Goal: Information Seeking & Learning: Learn about a topic

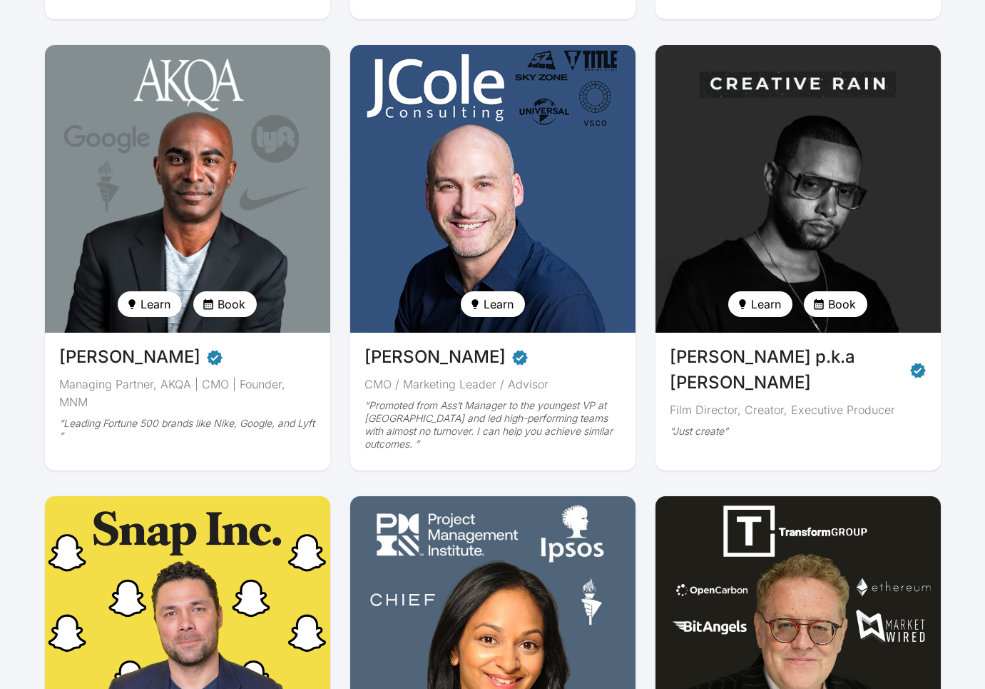
scroll to position [957, 0]
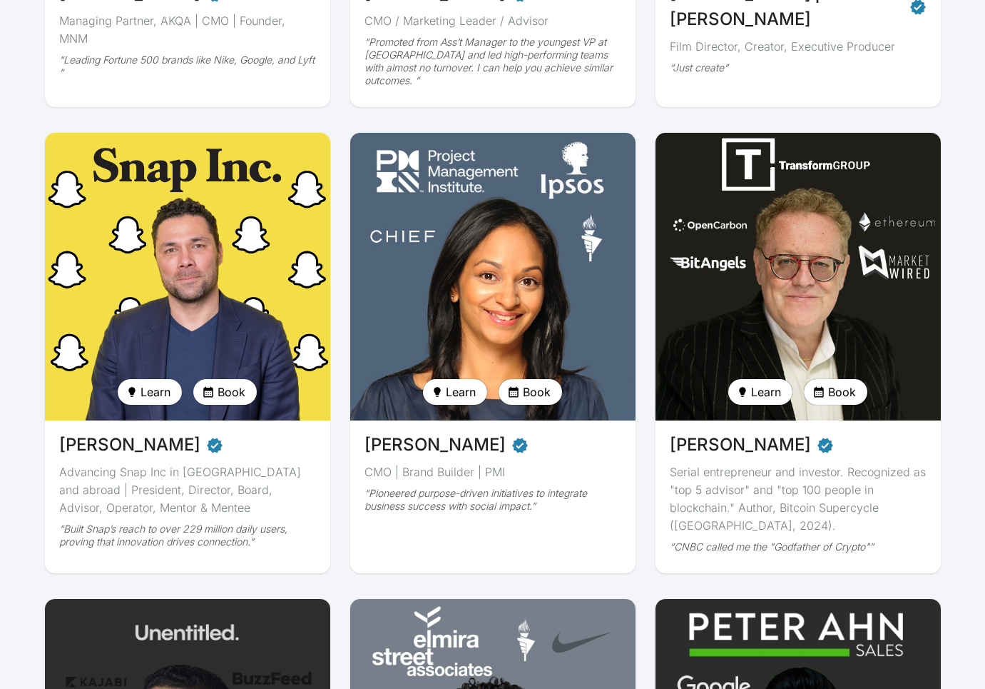
click at [796, 268] on img at bounding box center [798, 276] width 294 height 296
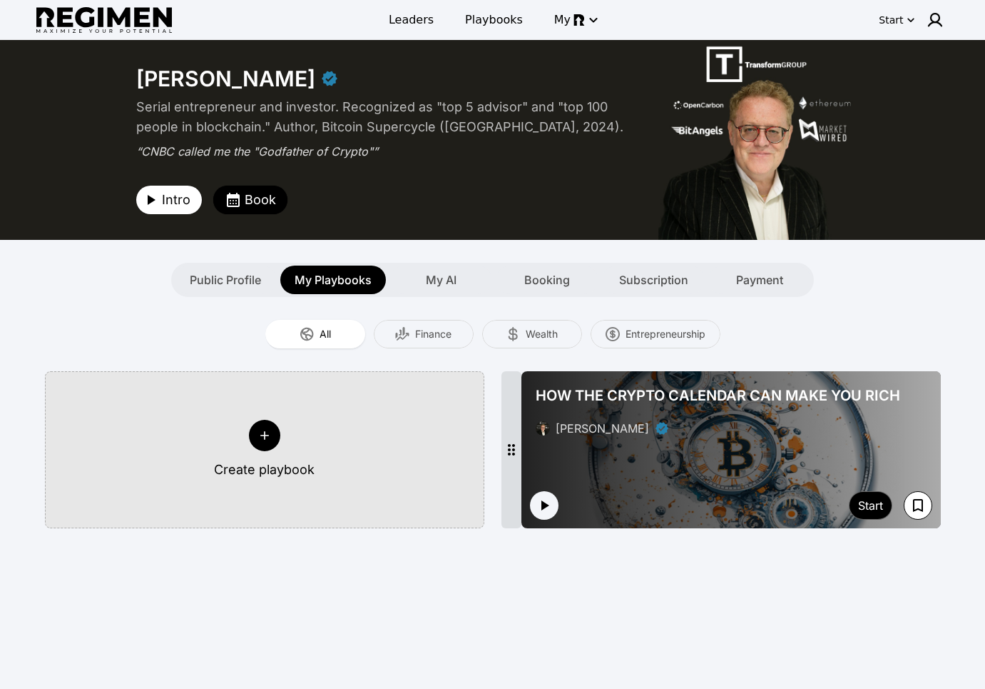
click at [675, 484] on div at bounding box center [732, 449] width 420 height 157
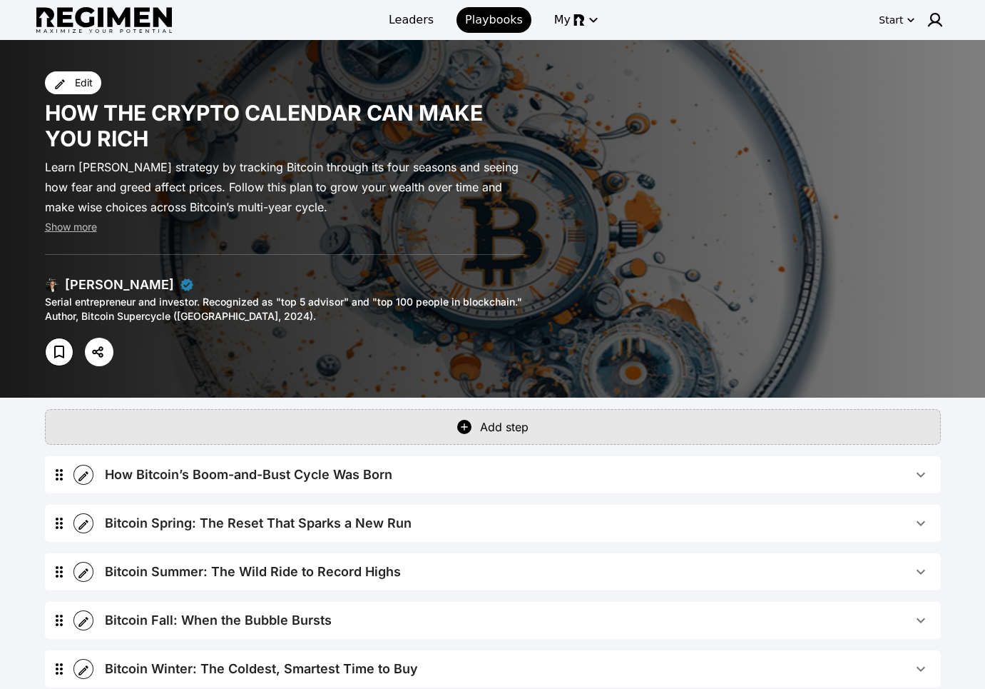
click at [258, 467] on div "How Bitcoin’s Boom-and-Bust Cycle Was Born" at bounding box center [249, 475] width 288 height 20
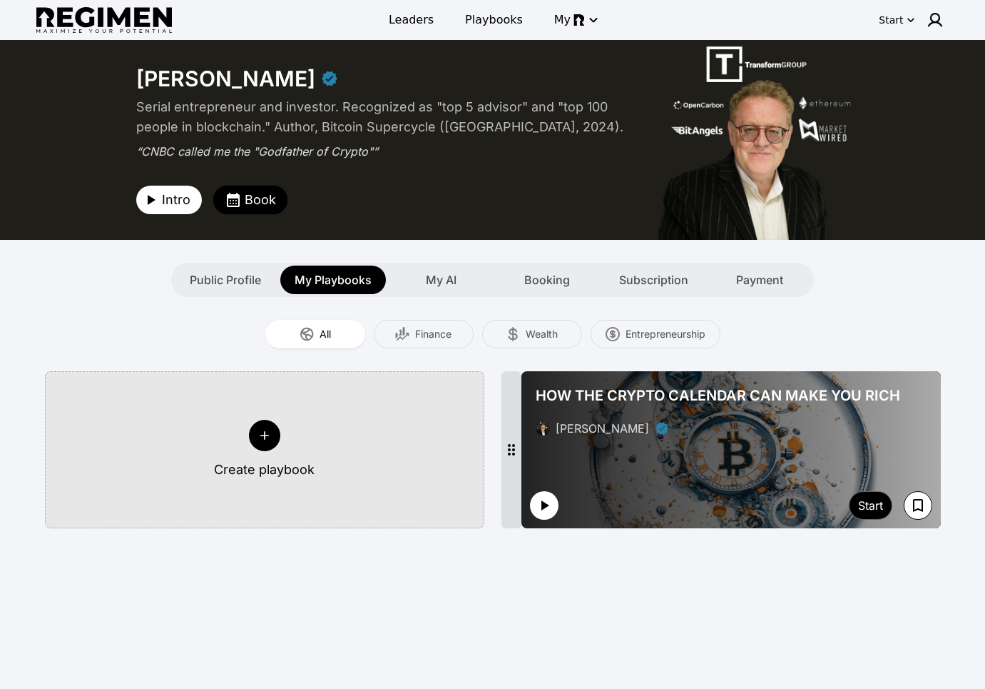
click at [533, 506] on button "button" at bounding box center [544, 505] width 29 height 29
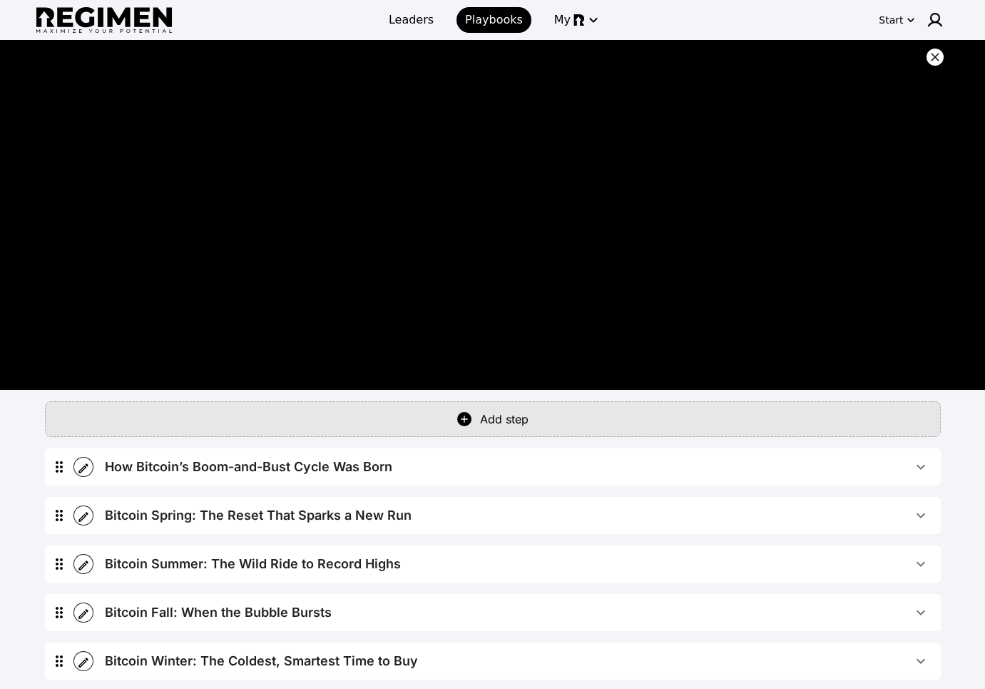
click at [939, 58] on icon at bounding box center [935, 57] width 14 height 14
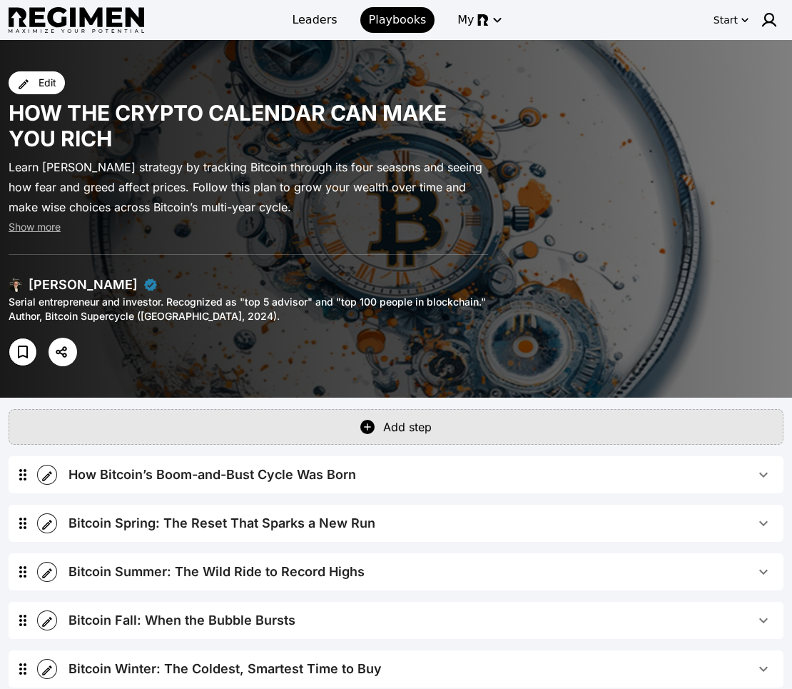
click at [494, 486] on button "How Bitcoin’s Boom-and-Bust Cycle Was Born" at bounding box center [420, 474] width 726 height 37
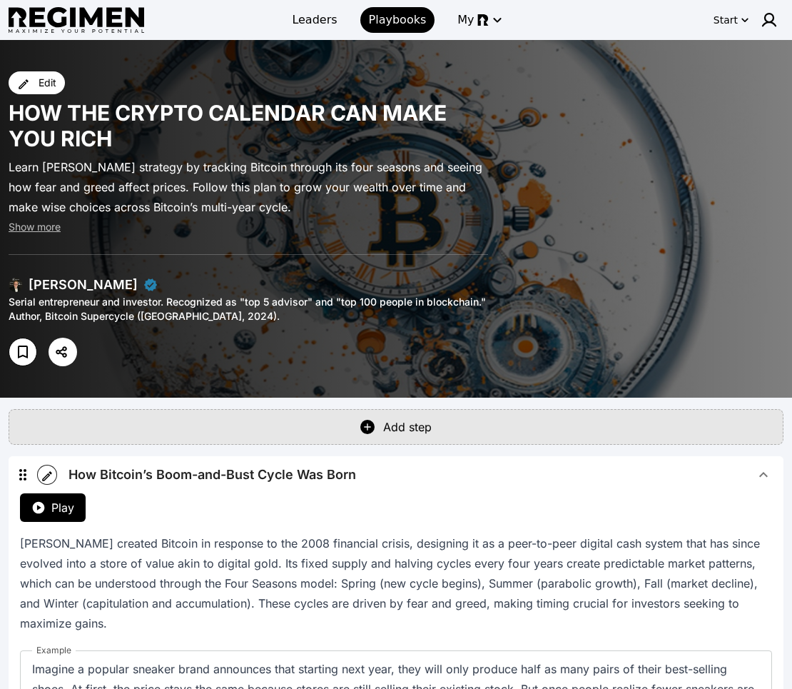
click at [77, 507] on button "Play" at bounding box center [53, 507] width 66 height 29
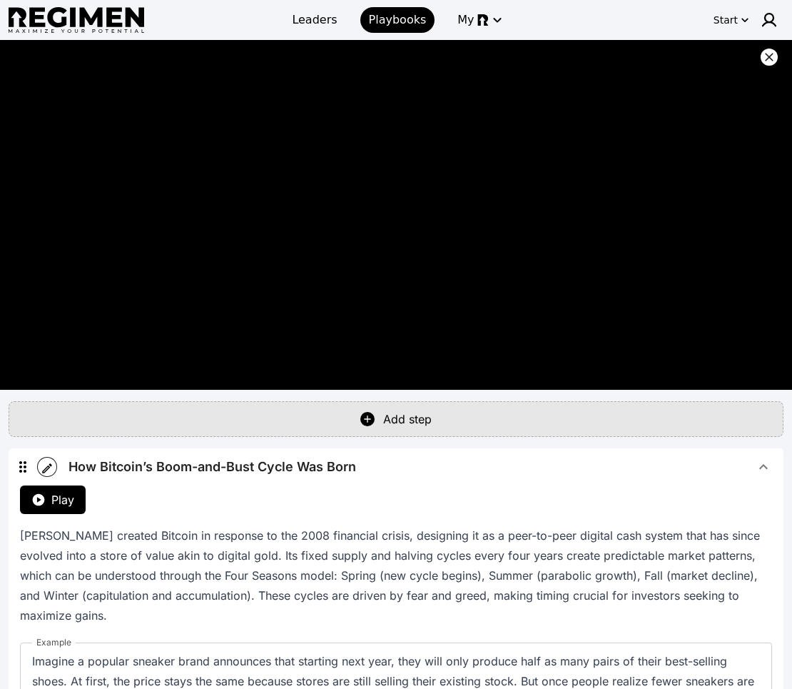
click at [393, 448] on button "How Bitcoin’s Boom-and-Bust Cycle Was Born" at bounding box center [420, 466] width 726 height 37
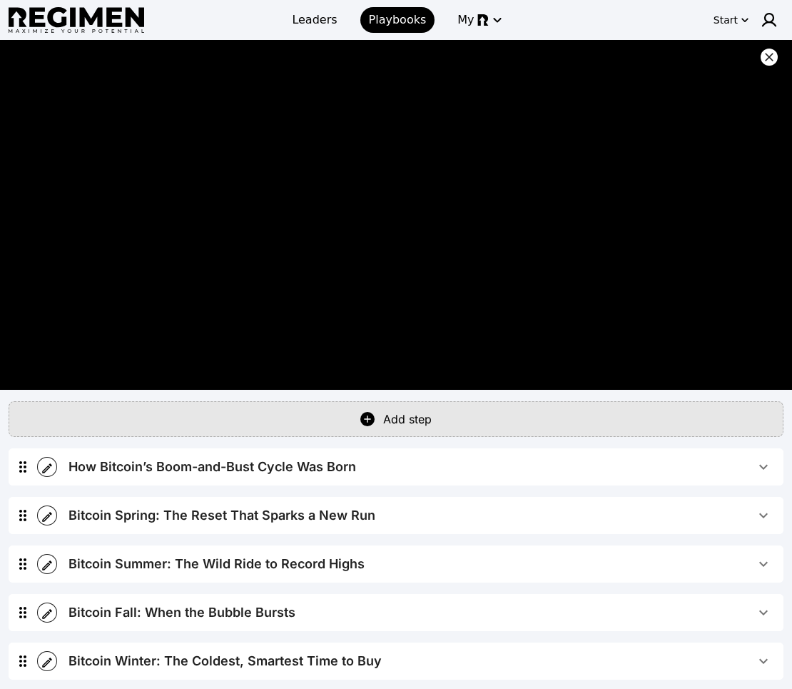
click at [387, 471] on span "How Bitcoin’s Boom-and-Bust Cycle Was Born" at bounding box center [411, 467] width 686 height 20
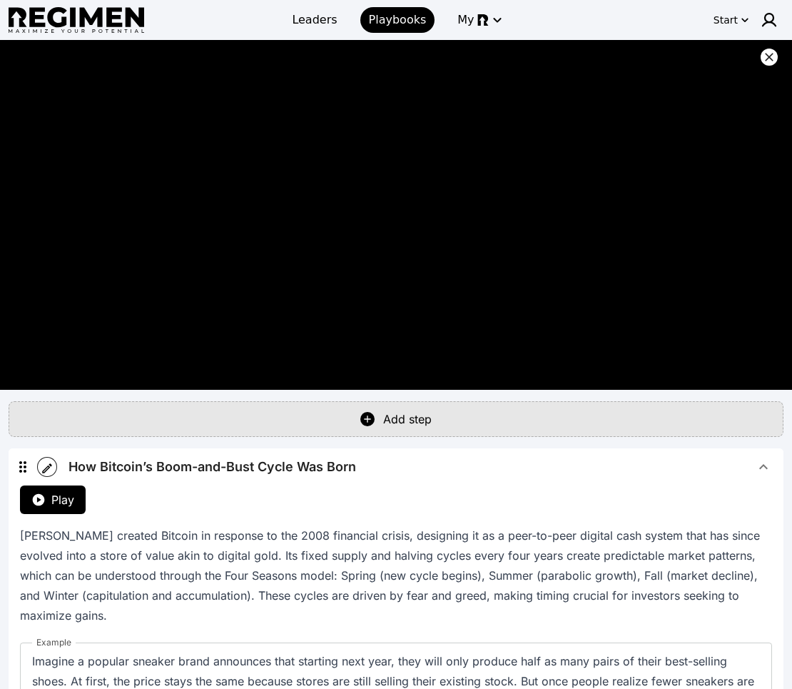
click at [389, 469] on span "How Bitcoin’s Boom-and-Bust Cycle Was Born" at bounding box center [411, 467] width 686 height 20
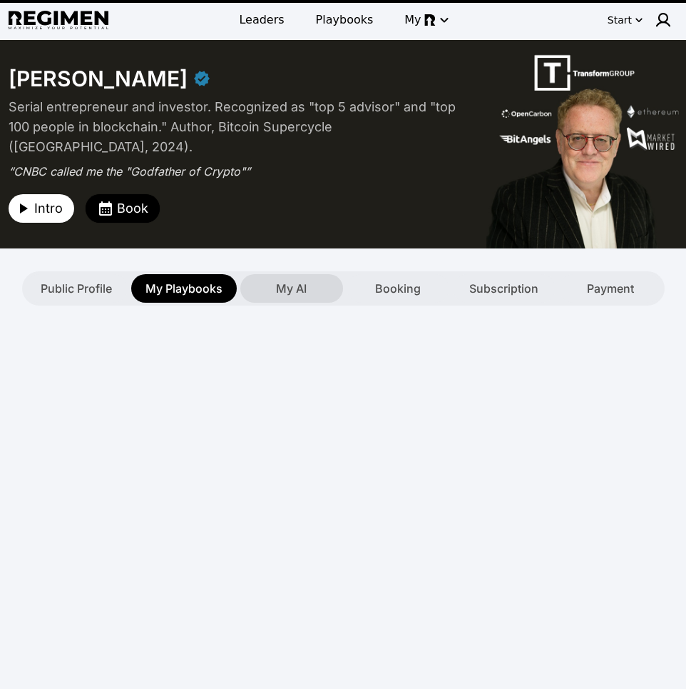
type textarea "**********"
click at [304, 289] on div "My AI" at bounding box center [291, 288] width 103 height 29
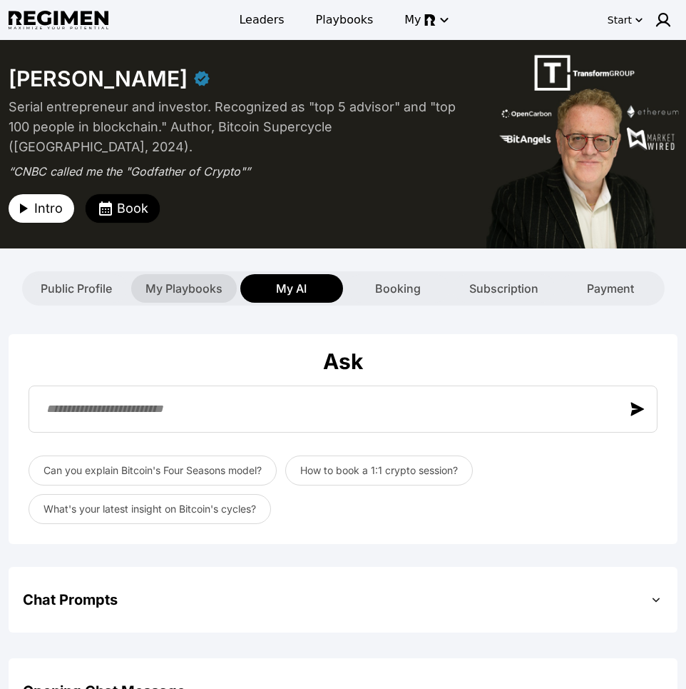
click at [149, 293] on div "My Playbooks" at bounding box center [184, 288] width 106 height 29
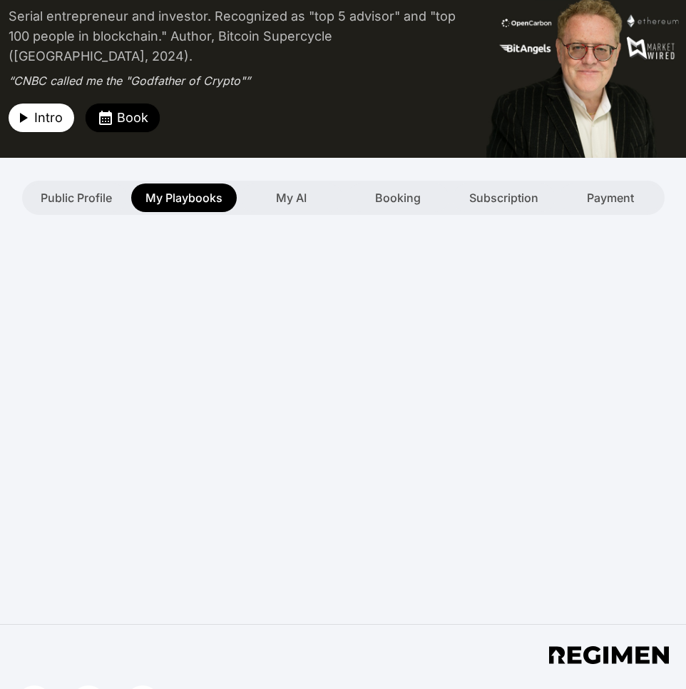
scroll to position [127, 0]
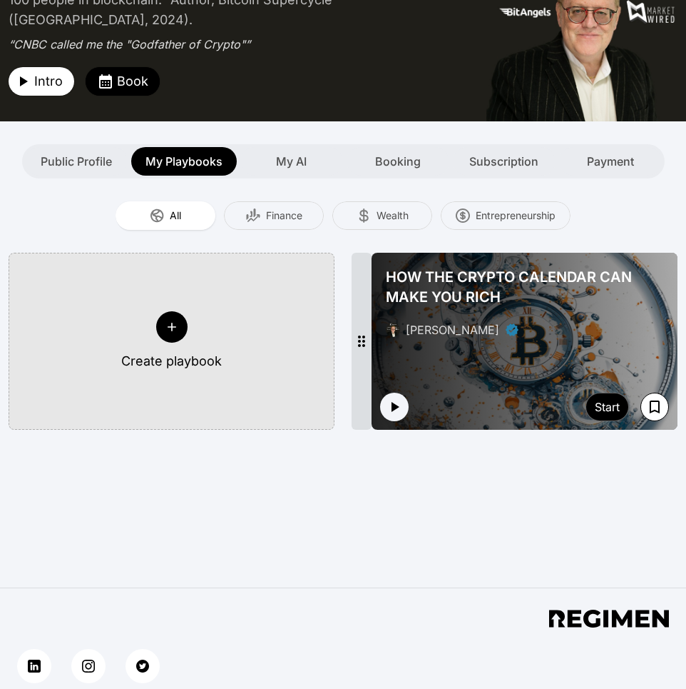
click at [459, 270] on span "HOW THE CRYPTO CALENDAR CAN MAKE YOU RICH" at bounding box center [525, 287] width 278 height 40
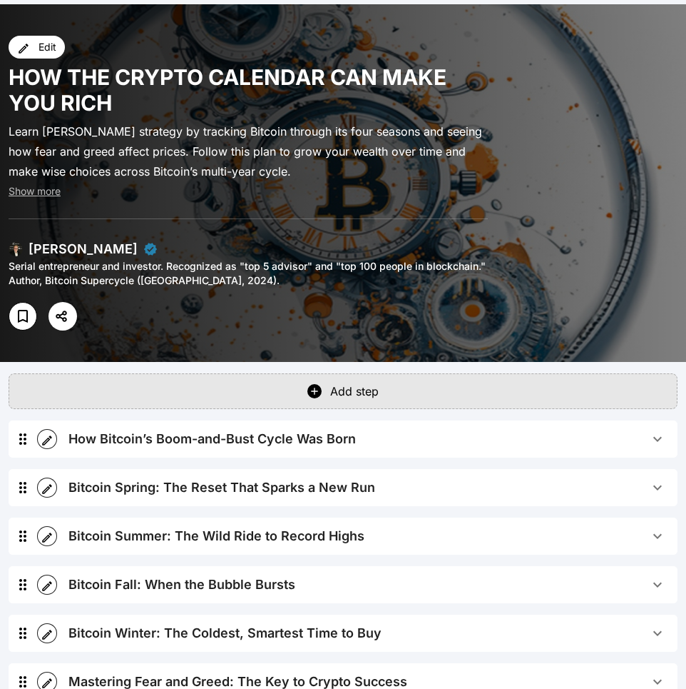
scroll to position [113, 0]
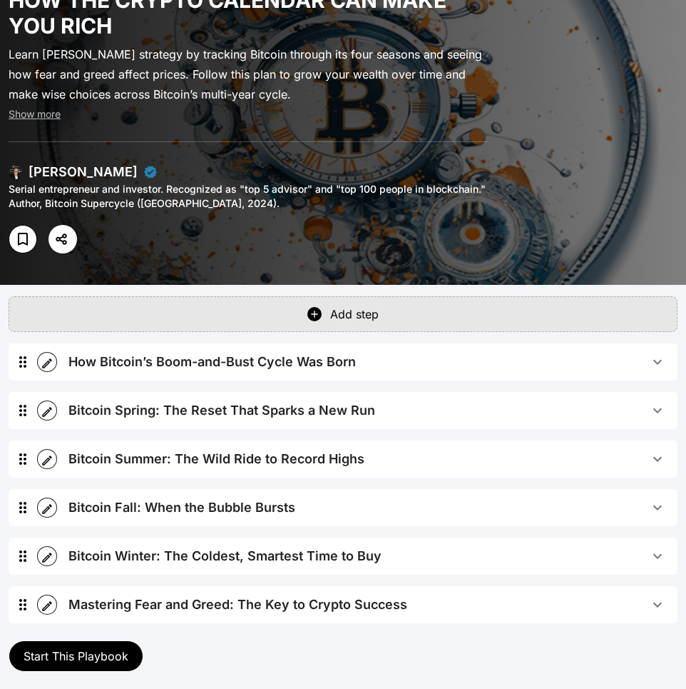
click at [190, 361] on div "How Bitcoin’s Boom-and-Bust Cycle Was Born" at bounding box center [212, 362] width 288 height 20
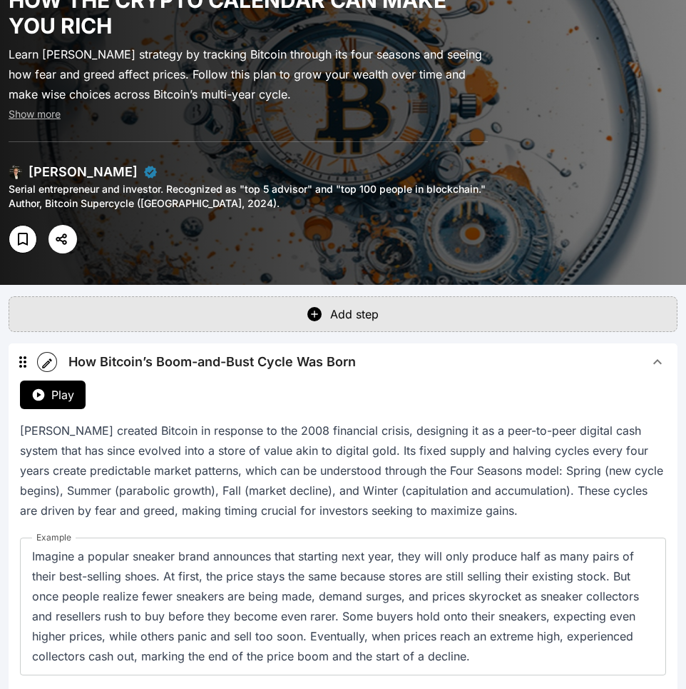
click at [65, 395] on span "Play" at bounding box center [62, 394] width 23 height 17
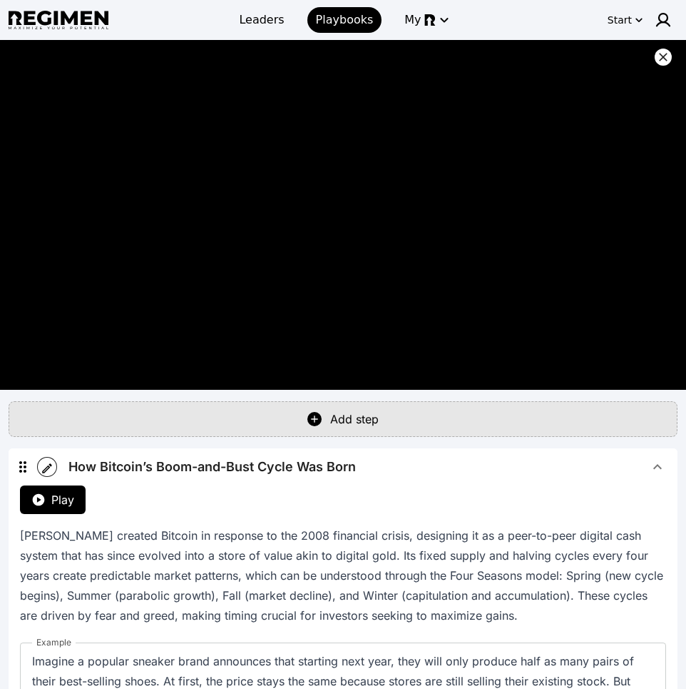
click at [666, 60] on icon at bounding box center [663, 57] width 9 height 9
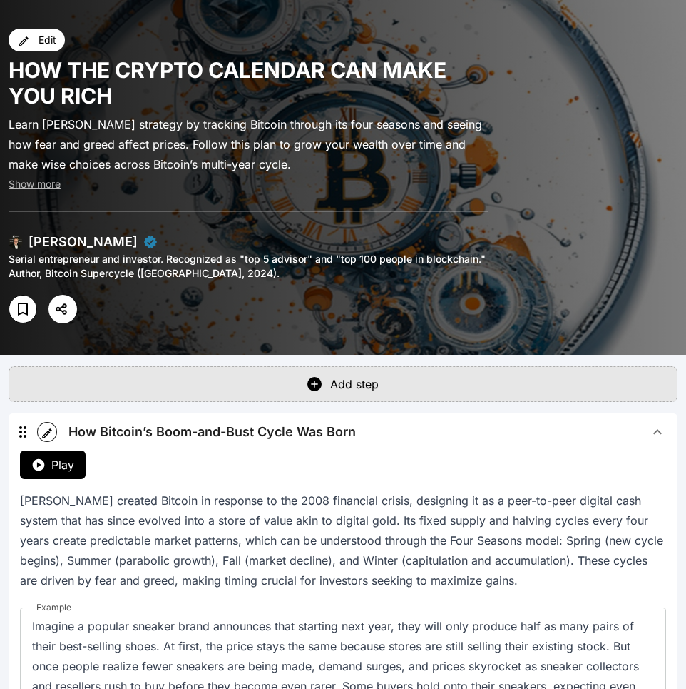
scroll to position [124, 0]
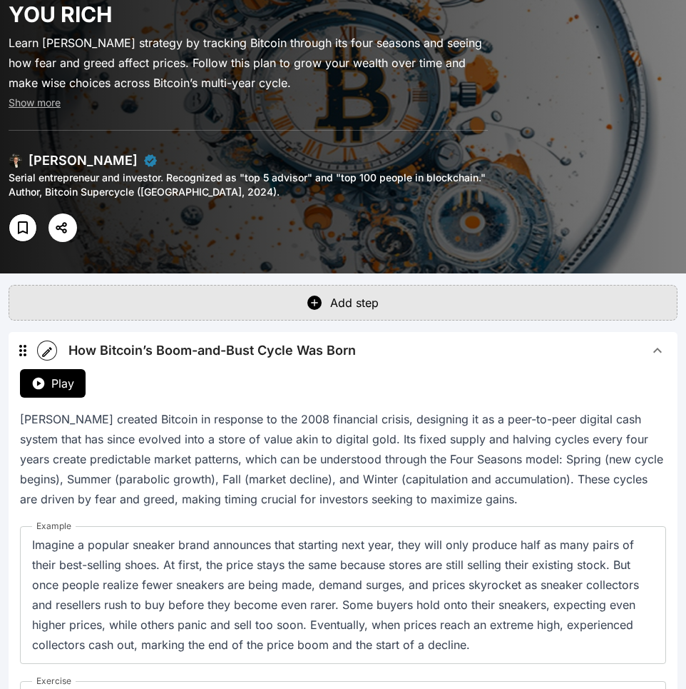
click at [345, 366] on button "How Bitcoin’s Boom-and-Bust Cycle Was Born" at bounding box center [367, 350] width 621 height 37
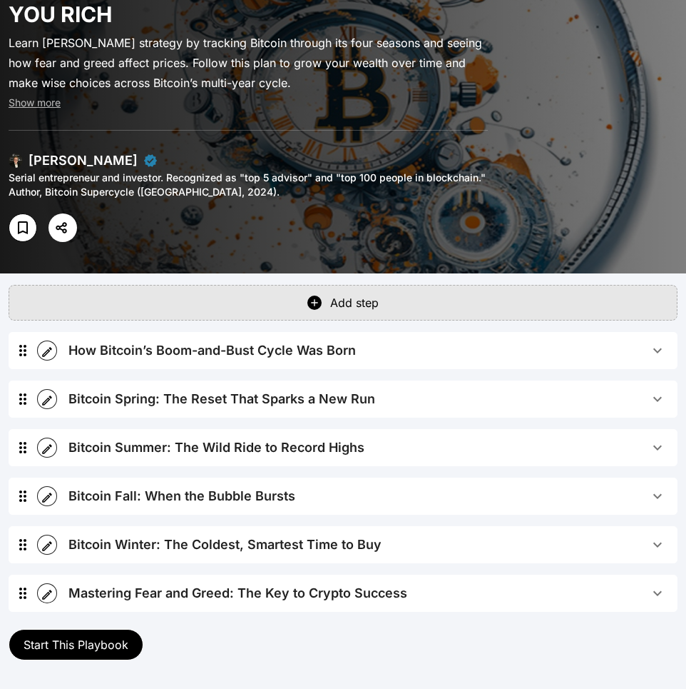
click at [292, 400] on div "Bitcoin Spring: The Reset That Sparks a New Run" at bounding box center [221, 399] width 307 height 20
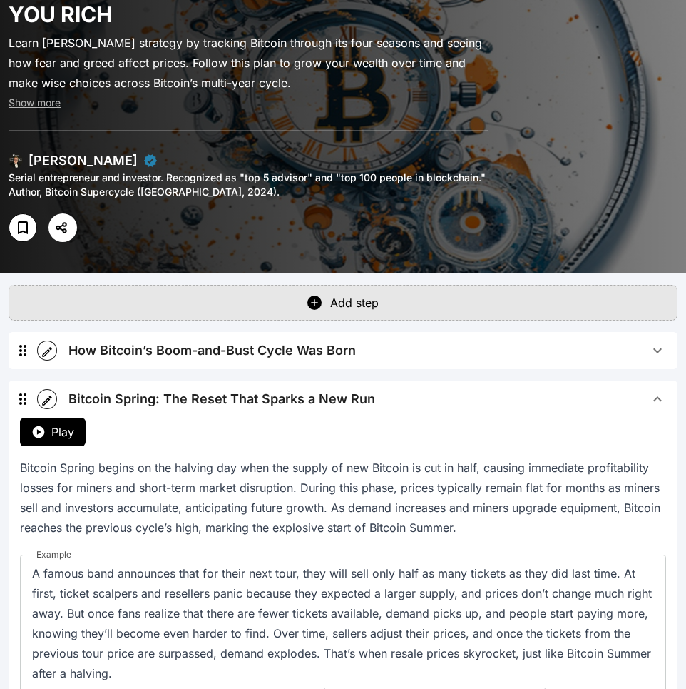
click at [68, 437] on span "Play" at bounding box center [62, 431] width 23 height 17
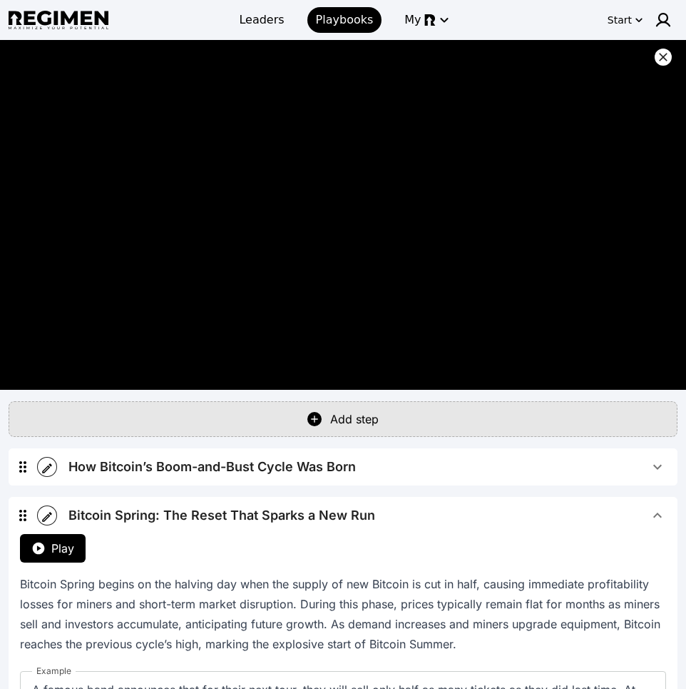
click at [665, 54] on icon at bounding box center [663, 57] width 14 height 14
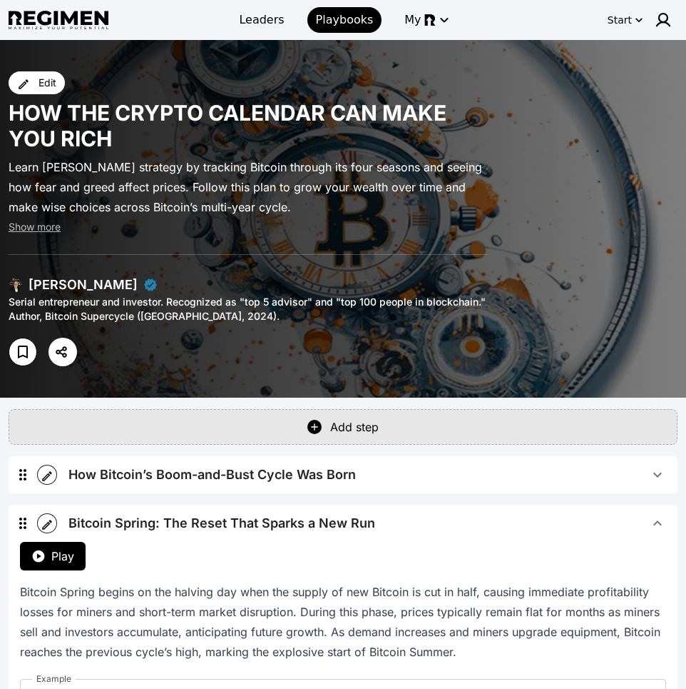
click at [347, 532] on div "Bitcoin Spring: The Reset That Sparks a New Run" at bounding box center [221, 523] width 307 height 20
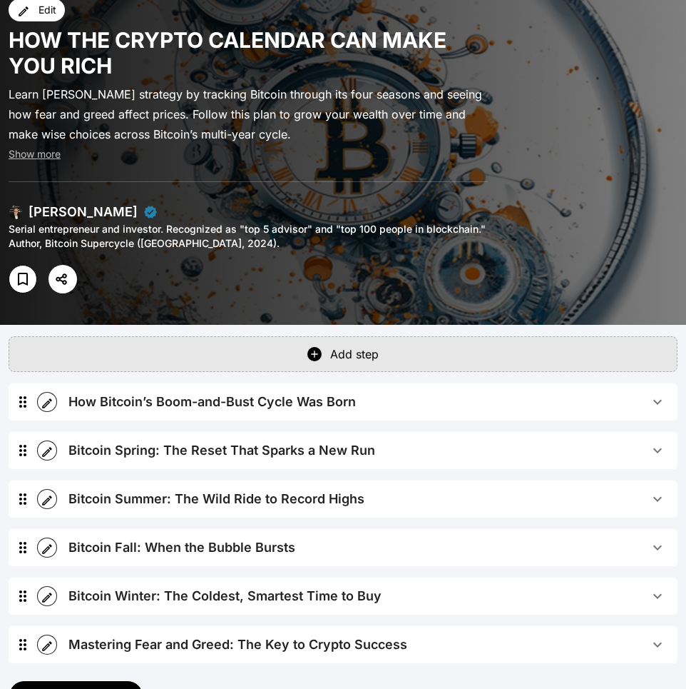
scroll to position [108, 0]
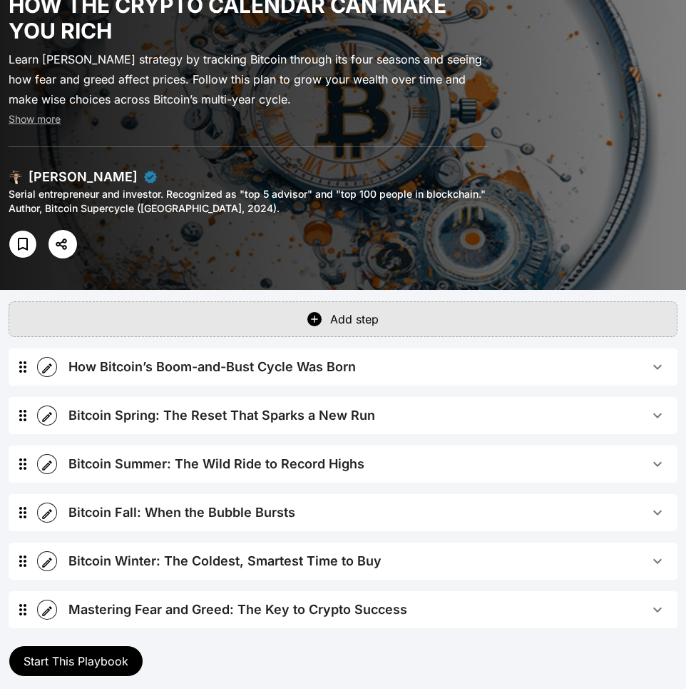
click at [247, 446] on button "Bitcoin Summer: The Wild Ride to Record Highs" at bounding box center [367, 463] width 621 height 37
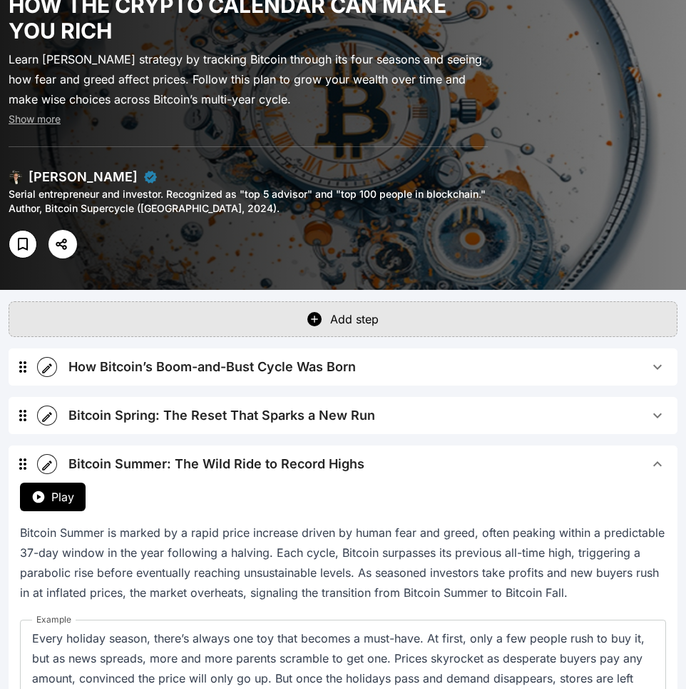
click at [68, 509] on button "Play" at bounding box center [53, 496] width 66 height 29
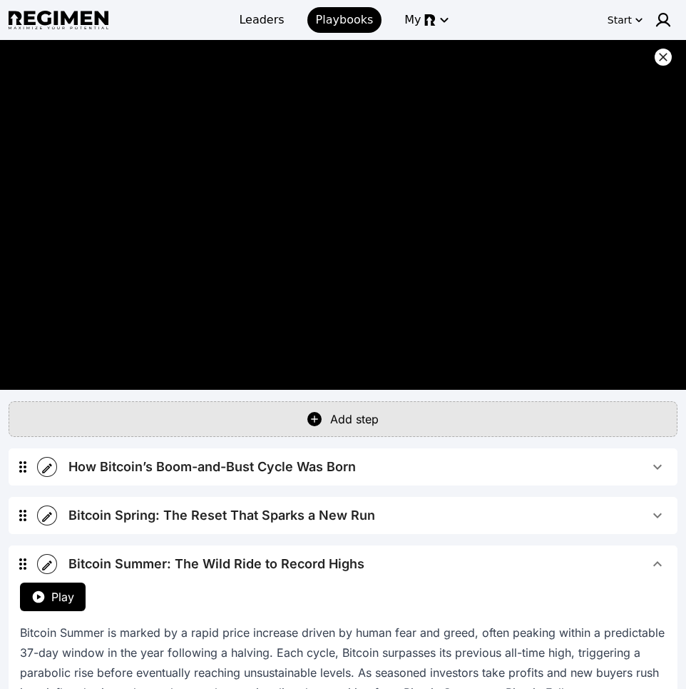
click at [666, 56] on icon at bounding box center [663, 57] width 14 height 14
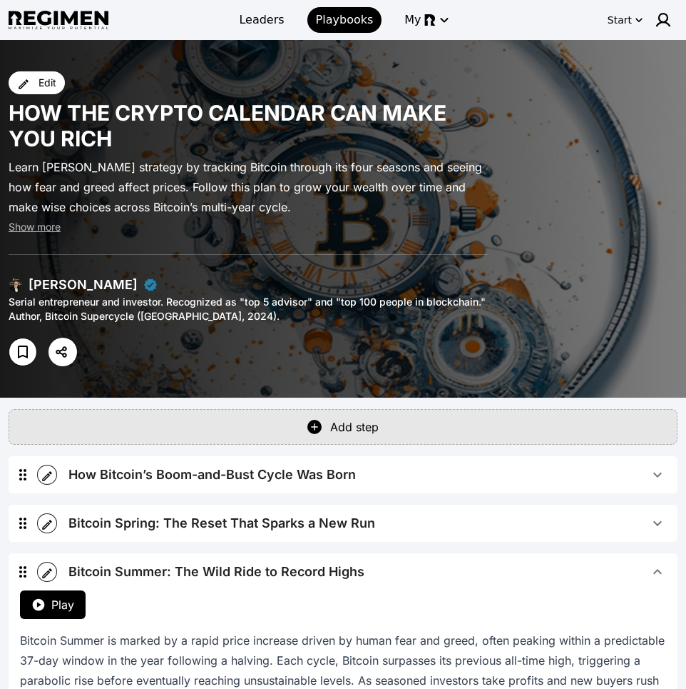
click at [301, 576] on div "Bitcoin Summer: The Wild Ride to Record Highs" at bounding box center [216, 572] width 296 height 20
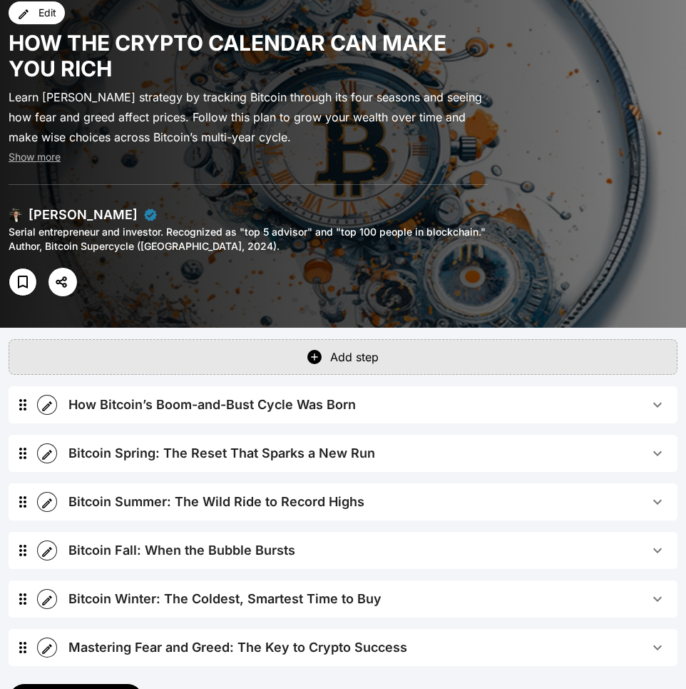
scroll to position [76, 0]
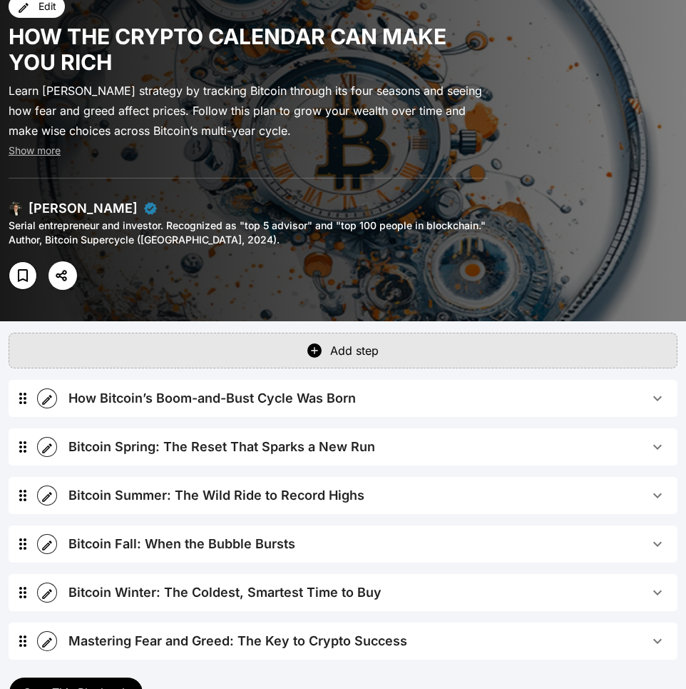
click at [201, 540] on div "Bitcoin Fall: When the Bubble Bursts" at bounding box center [181, 544] width 227 height 20
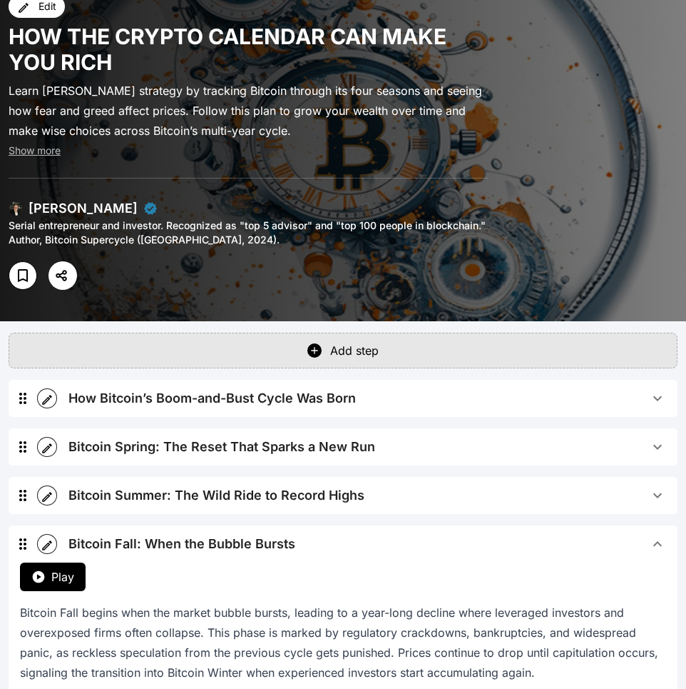
click at [54, 569] on span "Play" at bounding box center [62, 576] width 23 height 17
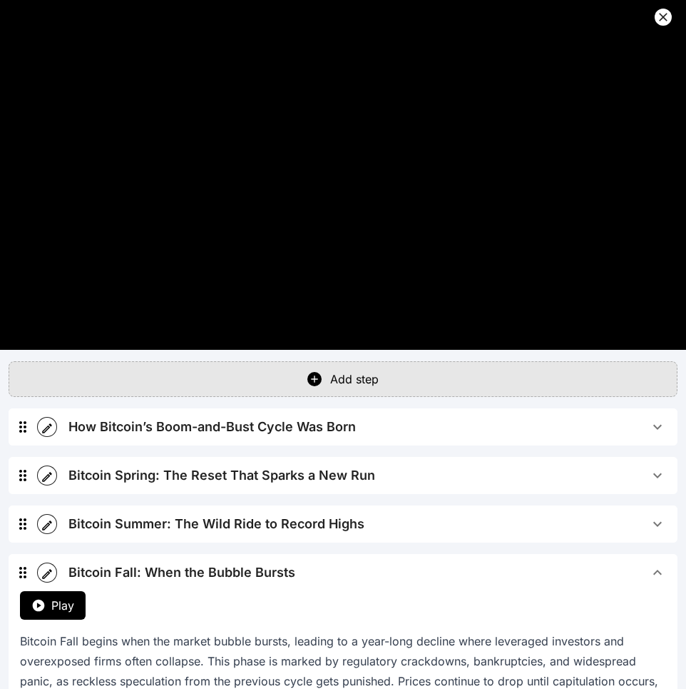
scroll to position [126, 0]
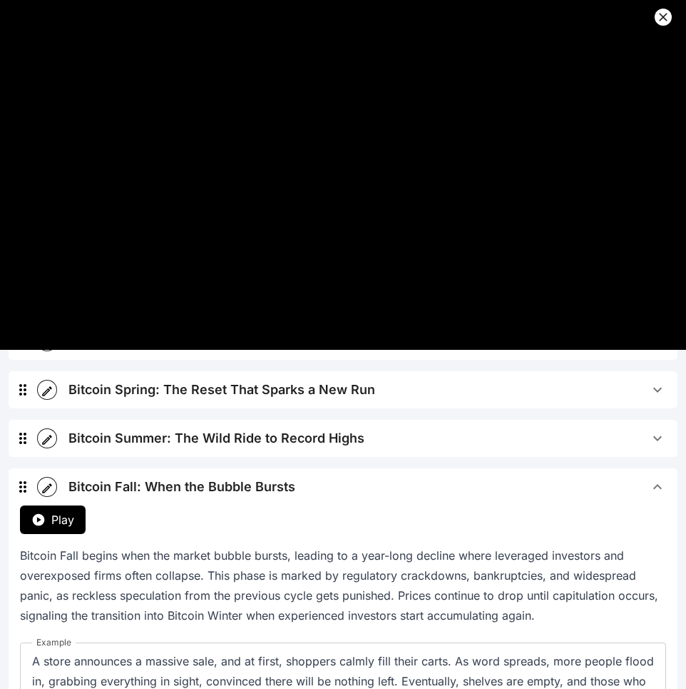
click at [663, 17] on icon at bounding box center [663, 17] width 9 height 9
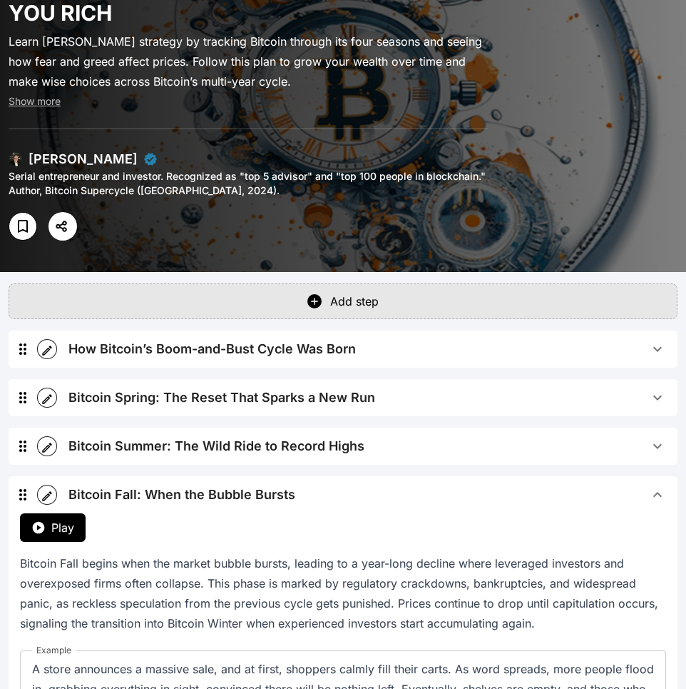
scroll to position [133, 0]
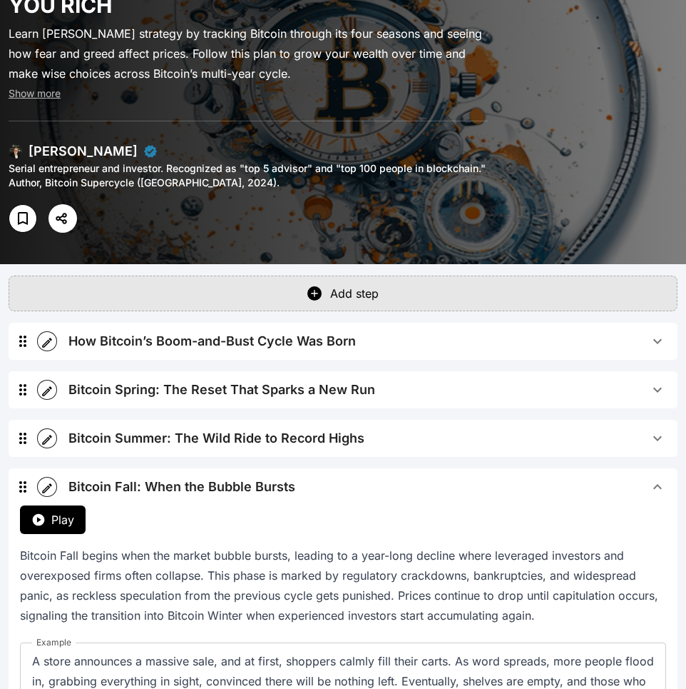
click at [313, 479] on span "Bitcoin Fall: When the Bubble Bursts" at bounding box center [358, 487] width 581 height 20
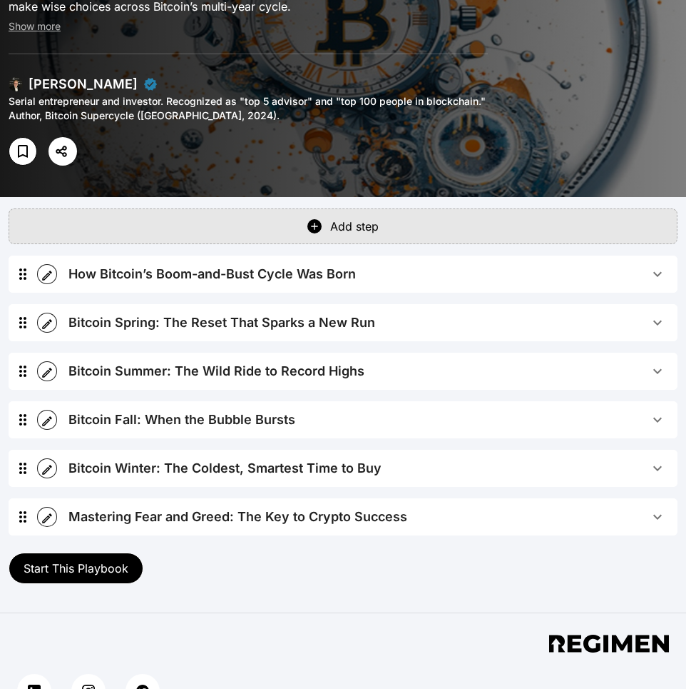
scroll to position [215, 0]
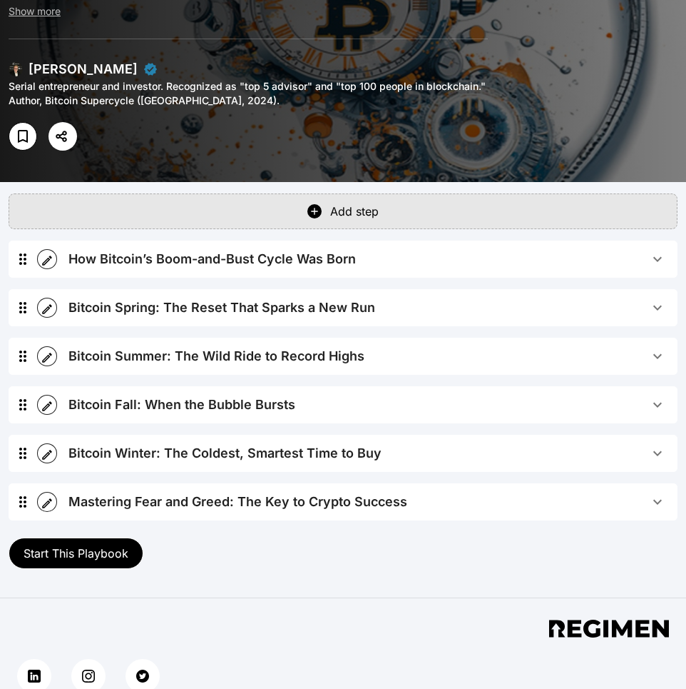
drag, startPoint x: 310, startPoint y: 452, endPoint x: 297, endPoint y: 454, distance: 12.9
click at [310, 452] on div "Bitcoin Winter: The Coldest, Smartest Time to Buy" at bounding box center [224, 453] width 313 height 20
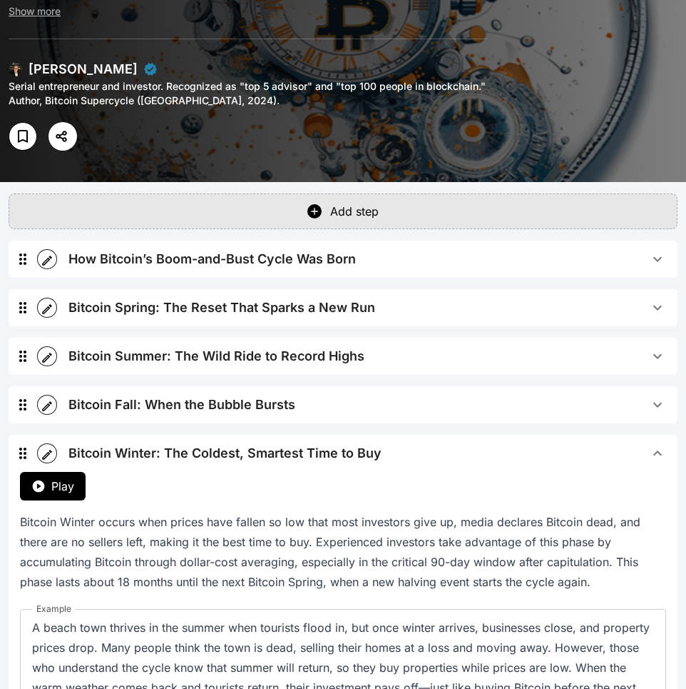
click at [64, 477] on button "Play" at bounding box center [53, 486] width 66 height 29
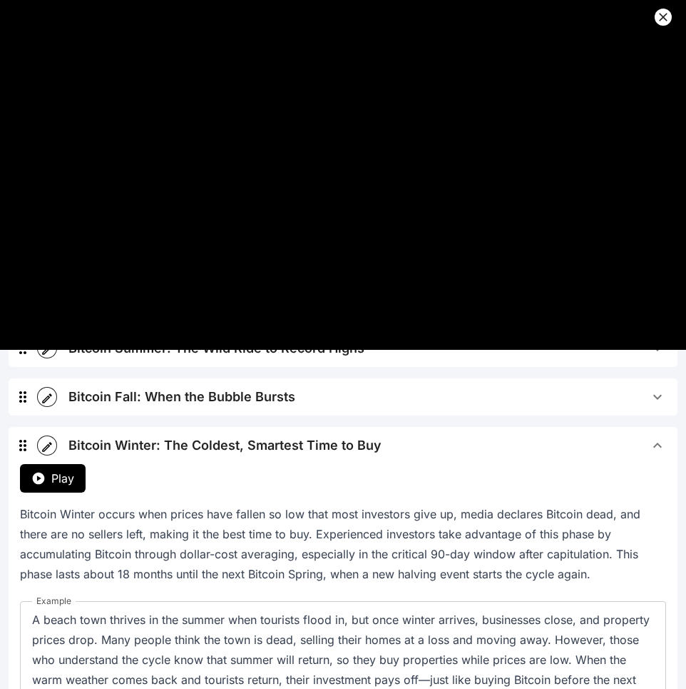
scroll to position [0, 0]
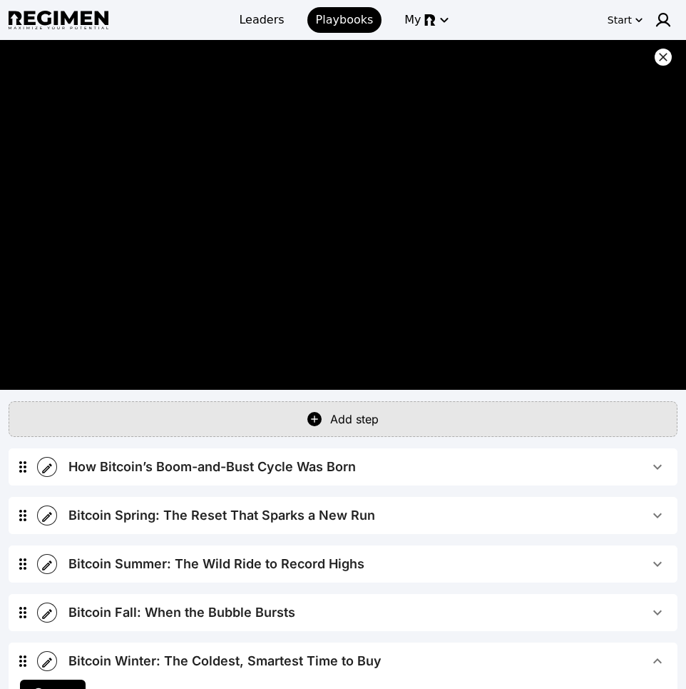
click at [661, 55] on icon at bounding box center [663, 57] width 9 height 9
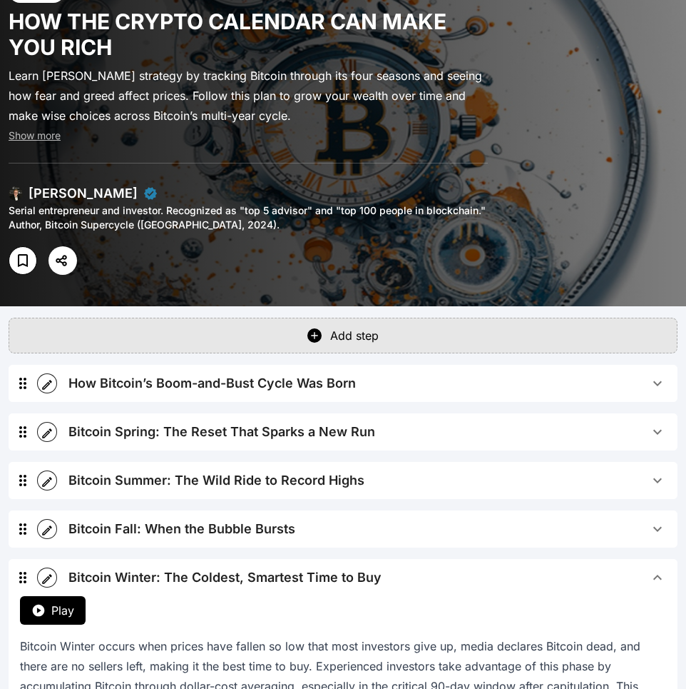
scroll to position [230, 0]
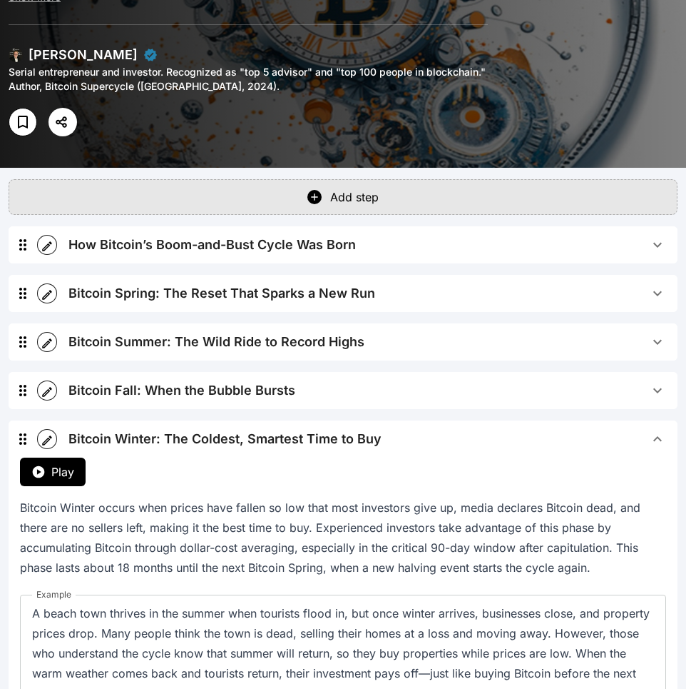
click at [218, 440] on div "Bitcoin Winter: The Coldest, Smartest Time to Buy" at bounding box center [224, 439] width 313 height 20
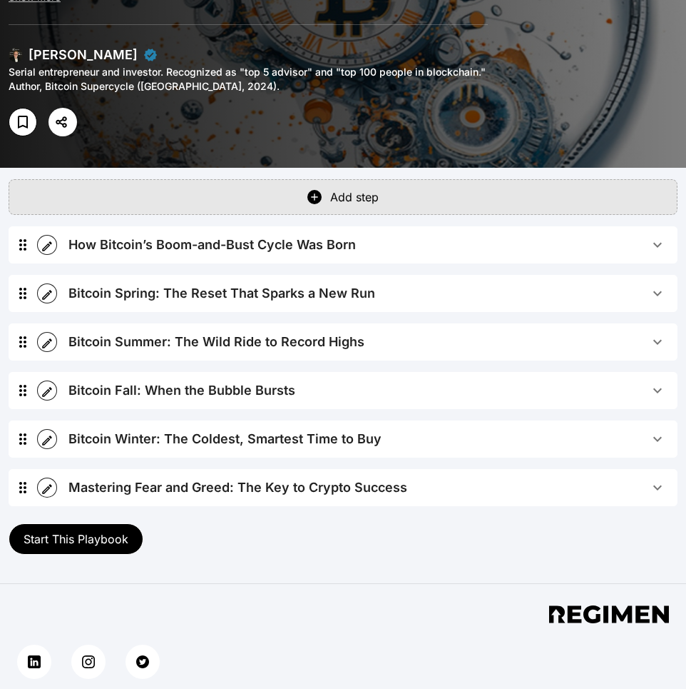
click at [187, 491] on div "Mastering Fear and Greed: The Key to Crypto Success" at bounding box center [237, 487] width 339 height 20
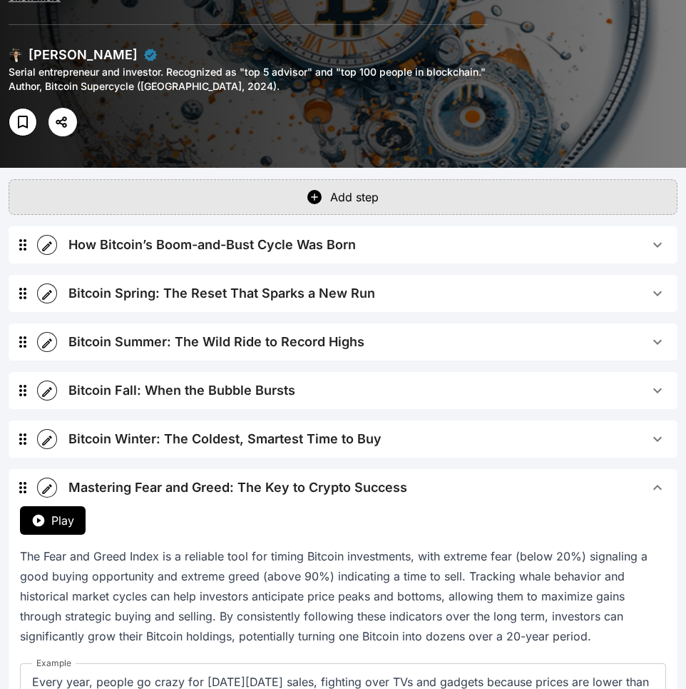
click at [62, 523] on span "Play" at bounding box center [62, 520] width 23 height 17
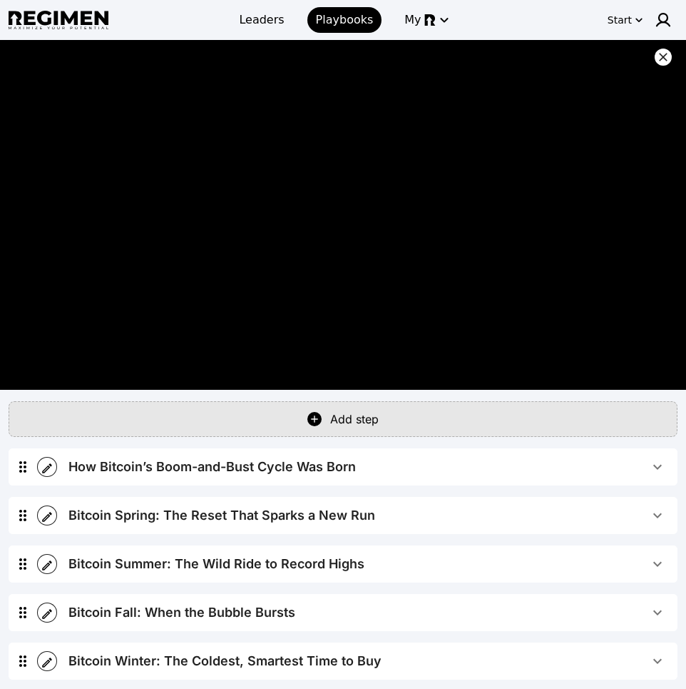
click at [659, 57] on icon at bounding box center [663, 57] width 14 height 14
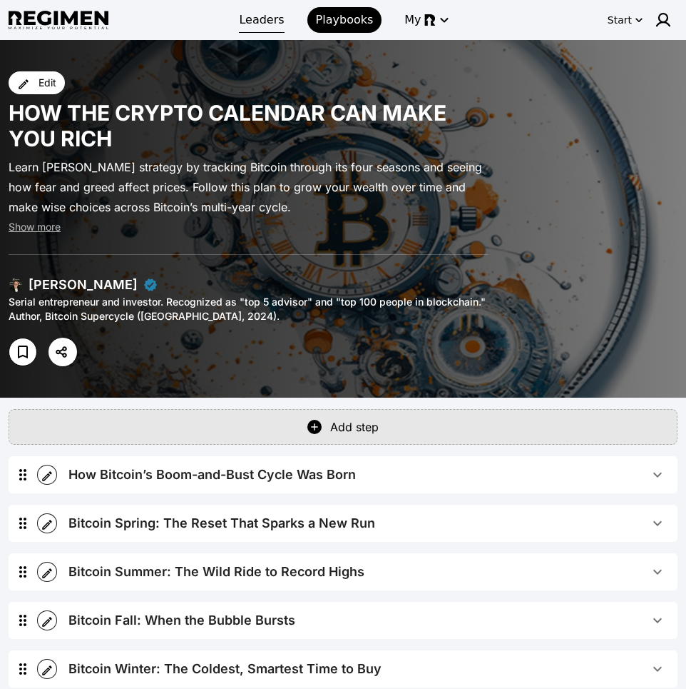
click at [252, 23] on span "Leaders" at bounding box center [261, 19] width 45 height 17
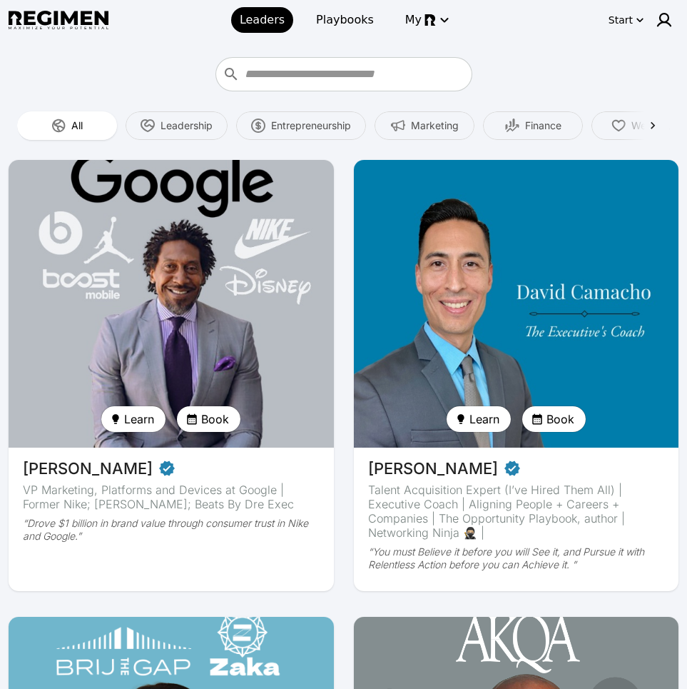
click at [676, 59] on div at bounding box center [344, 74] width 670 height 34
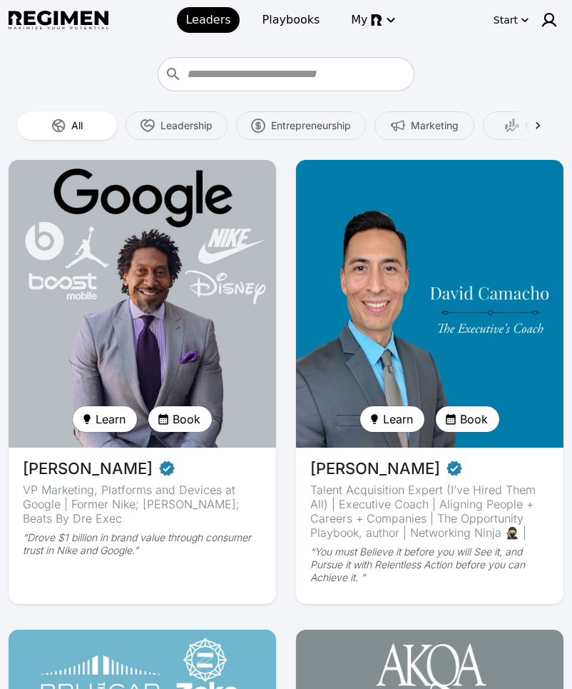
click at [112, 68] on div at bounding box center [286, 74] width 555 height 34
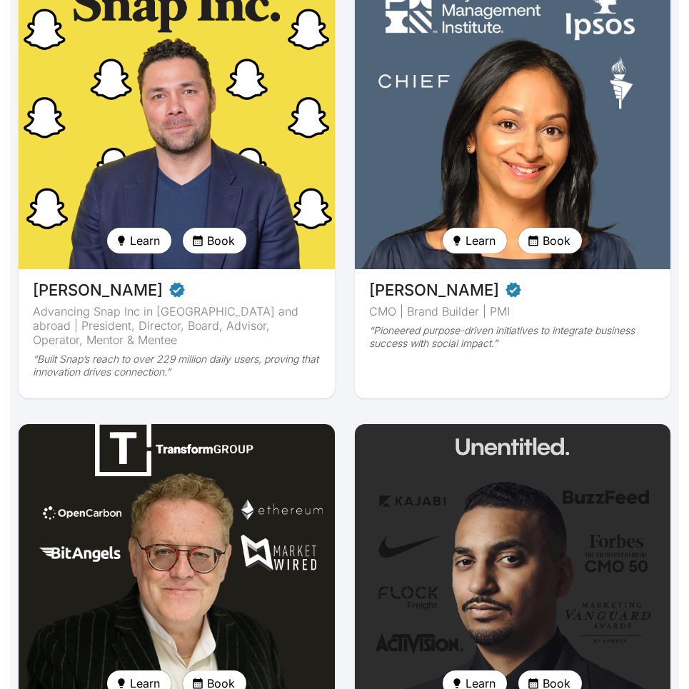
scroll to position [1464, 0]
